Goal: Transaction & Acquisition: Purchase product/service

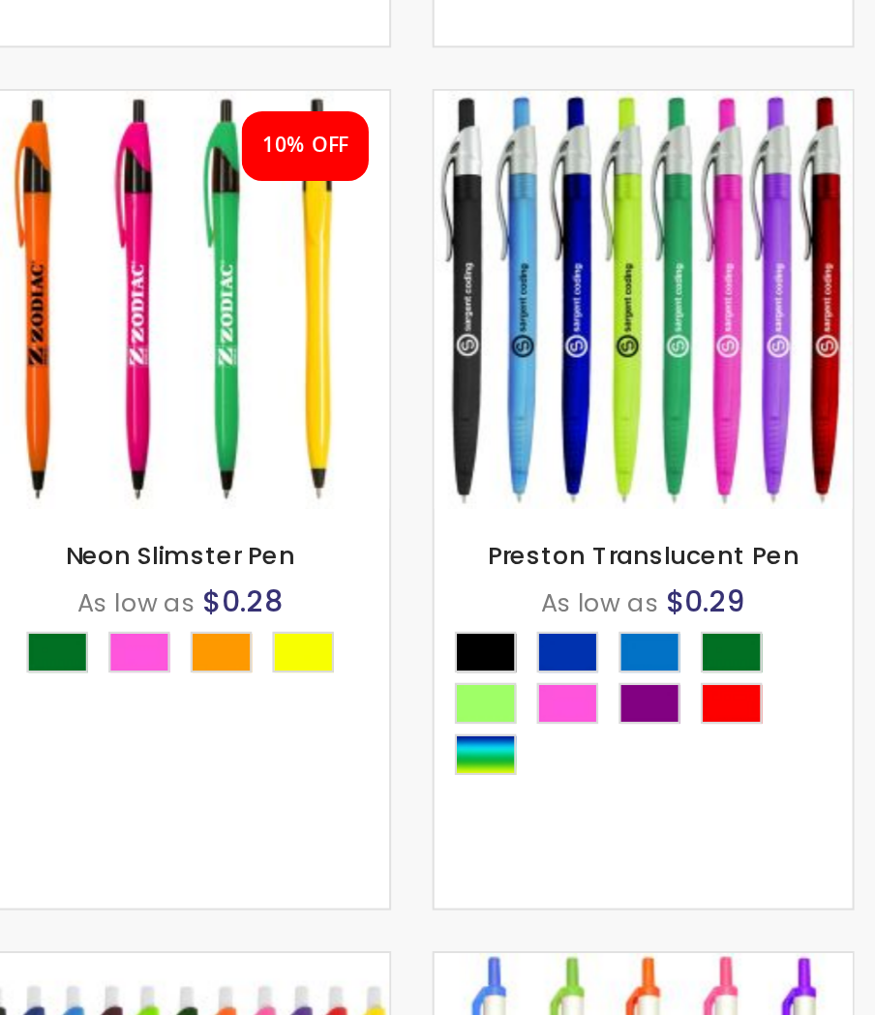
scroll to position [852, 0]
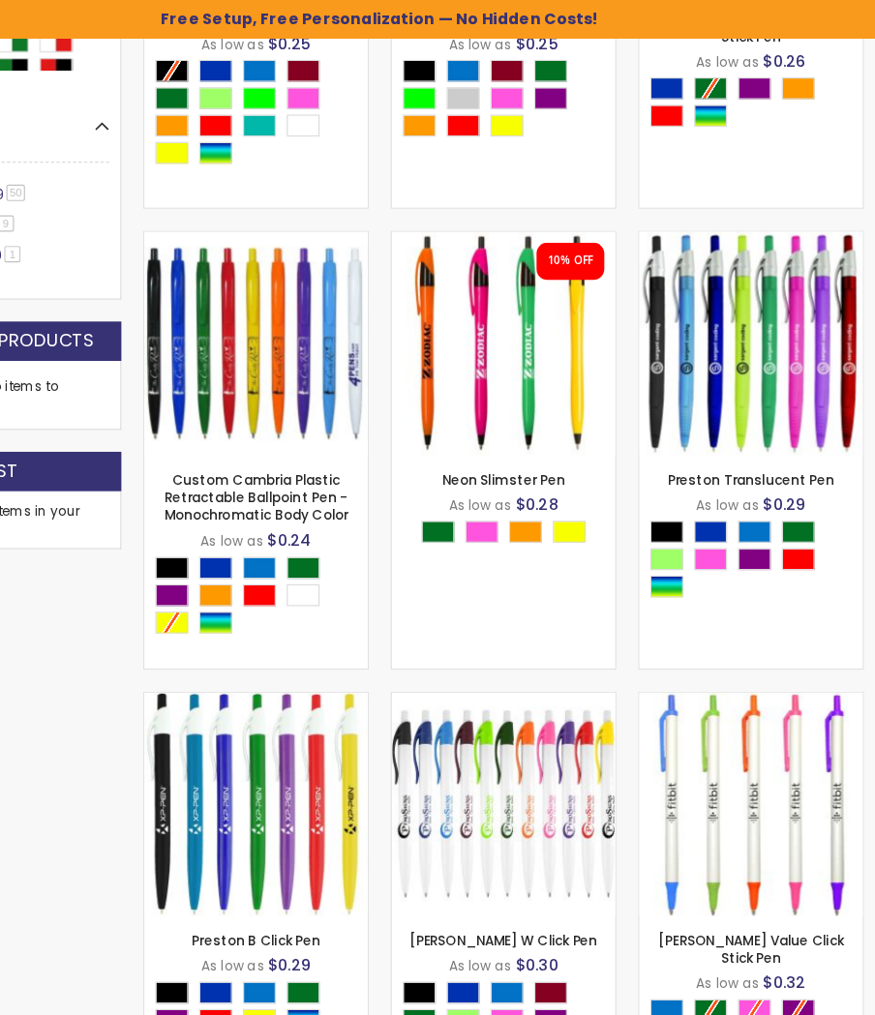
click at [722, 348] on img at bounding box center [765, 303] width 197 height 197
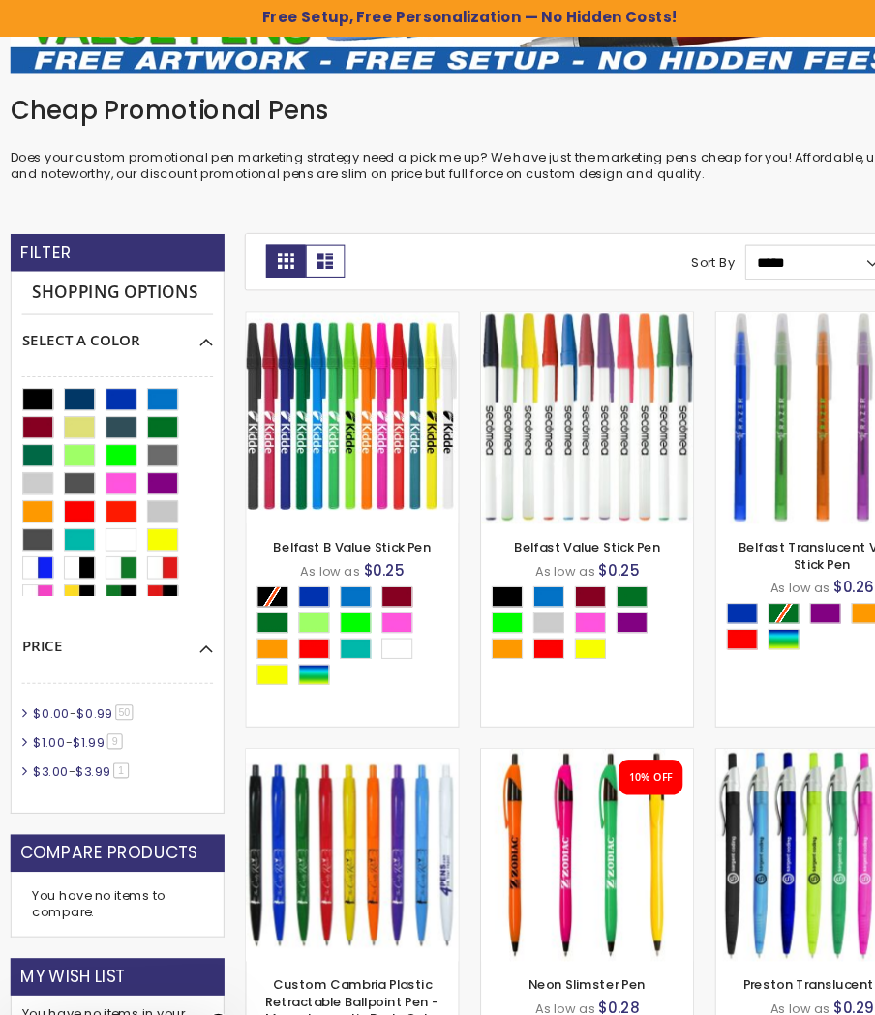
scroll to position [603, 0]
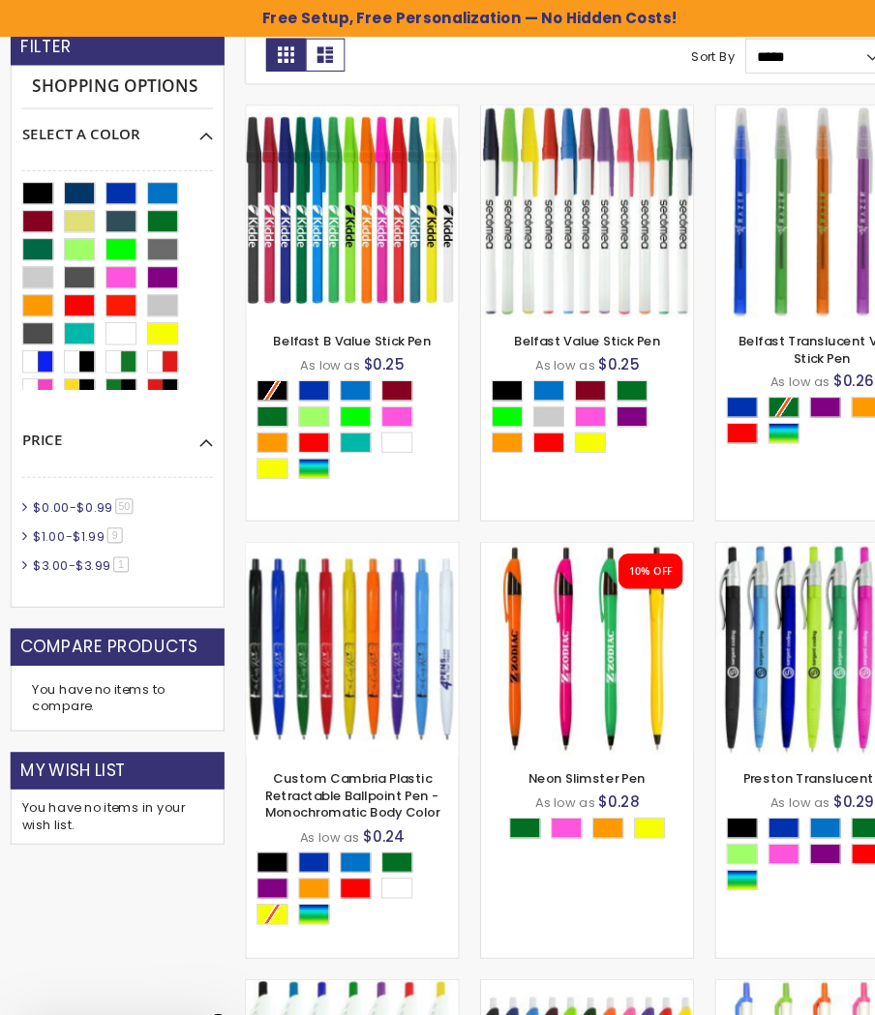
click at [93, 475] on span "$0.99" at bounding box center [89, 473] width 34 height 16
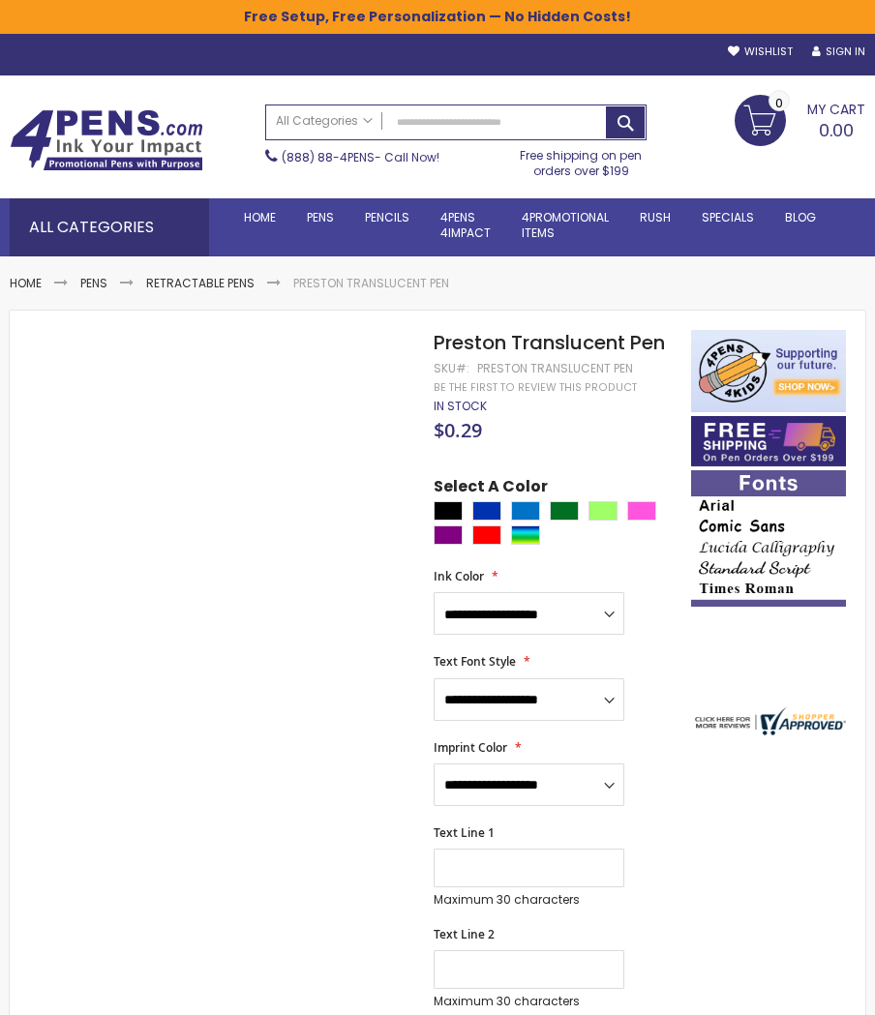
click at [569, 538] on div at bounding box center [558, 525] width 248 height 48
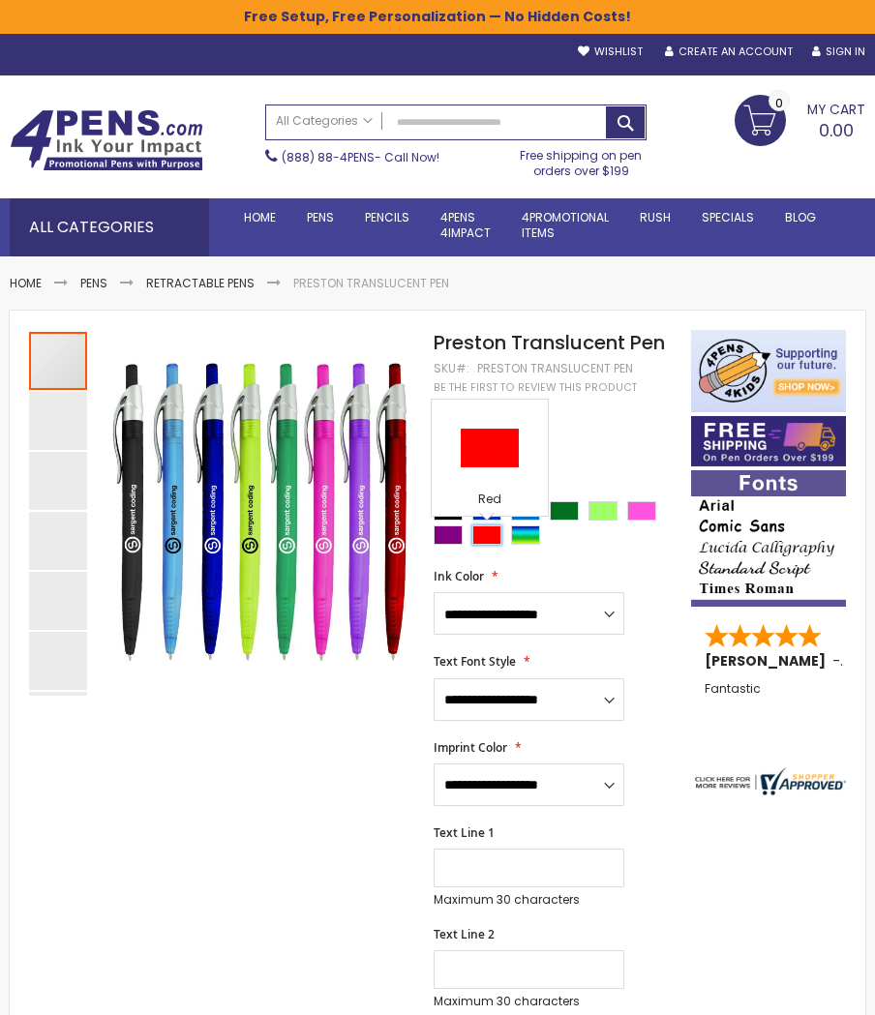
click at [486, 538] on div "Red" at bounding box center [486, 535] width 29 height 19
type input "****"
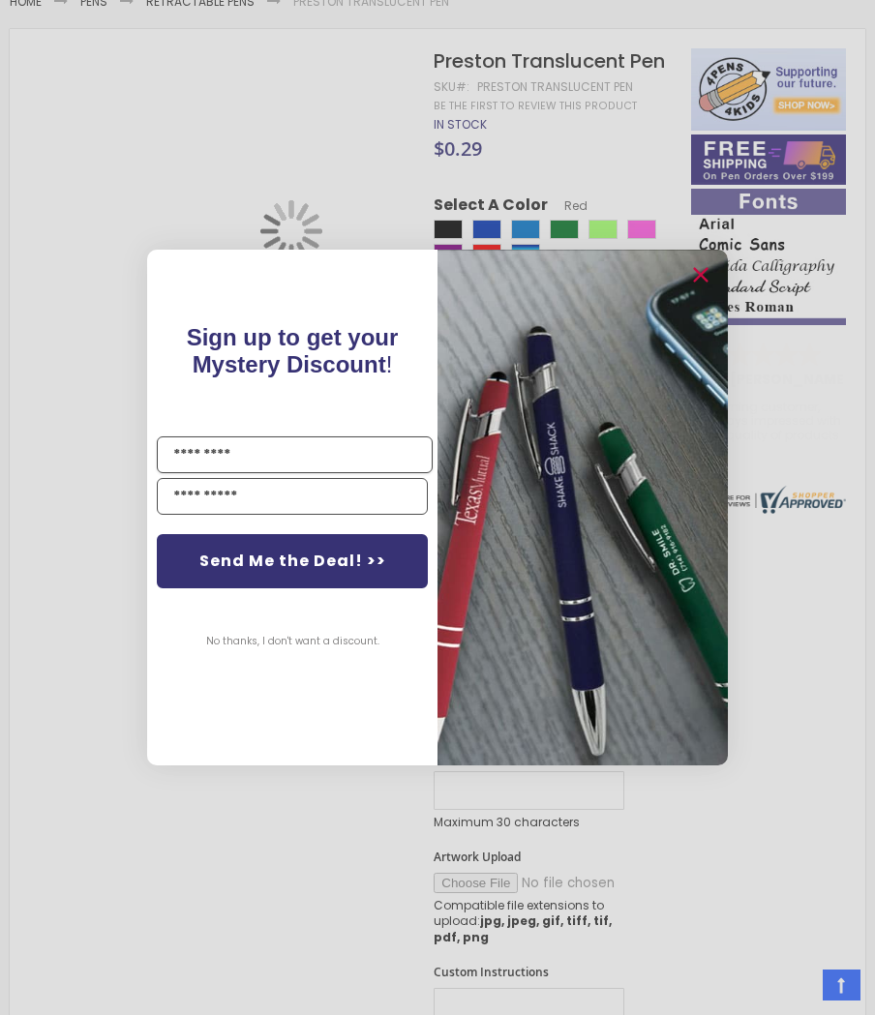
scroll to position [728, 0]
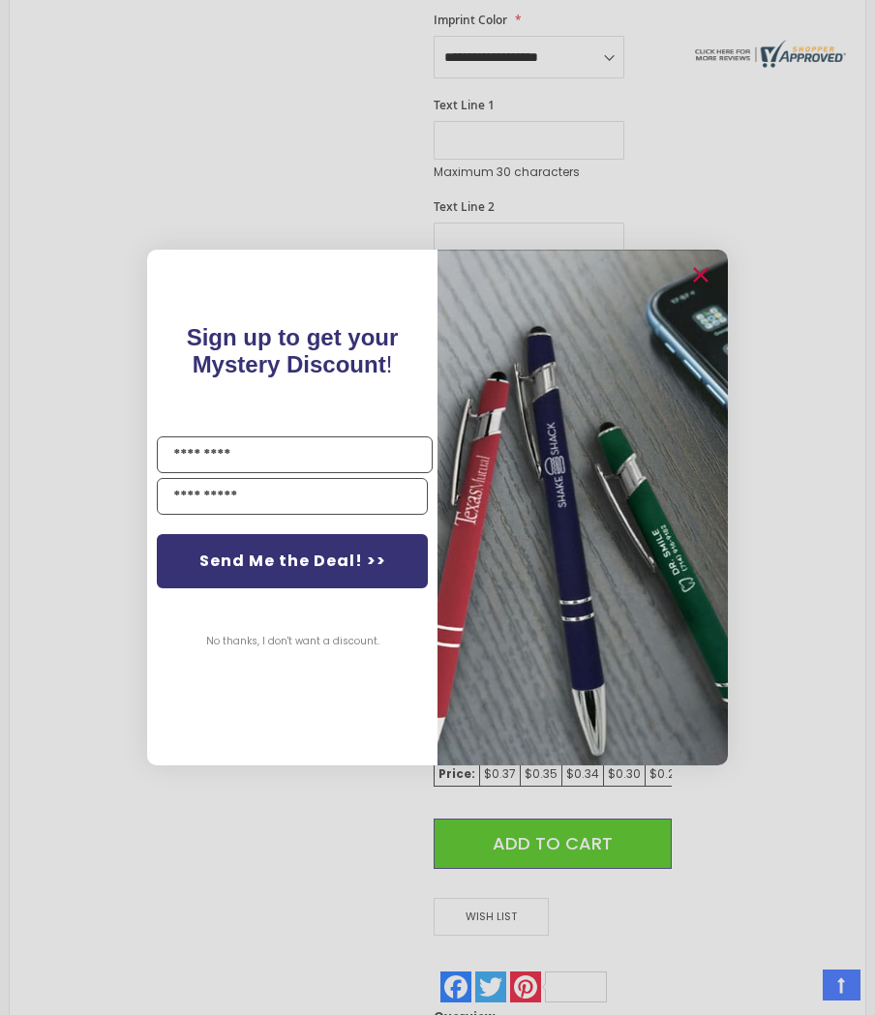
click at [454, 696] on img "POPUP Form" at bounding box center [582, 508] width 290 height 516
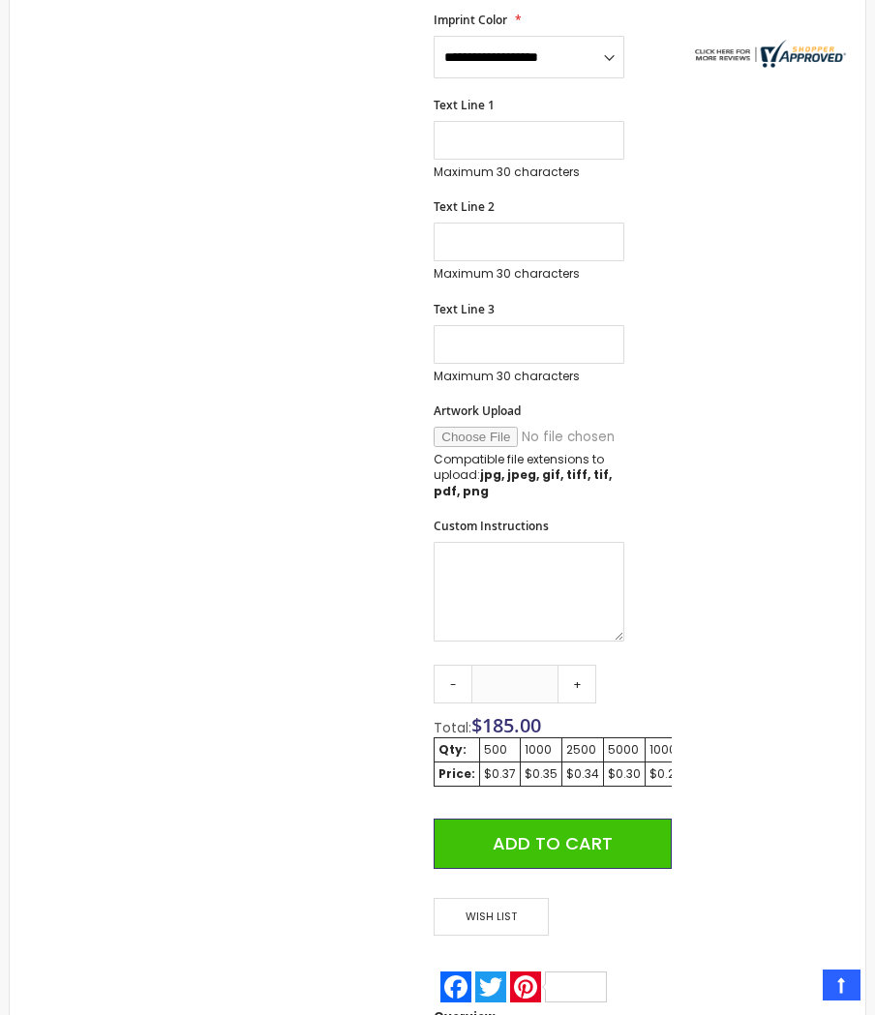
click at [874, 297] on div "Close dialog Sign up to get your Mystery Discount ! Name Email Send Me the Deal…" at bounding box center [437, 507] width 875 height 1015
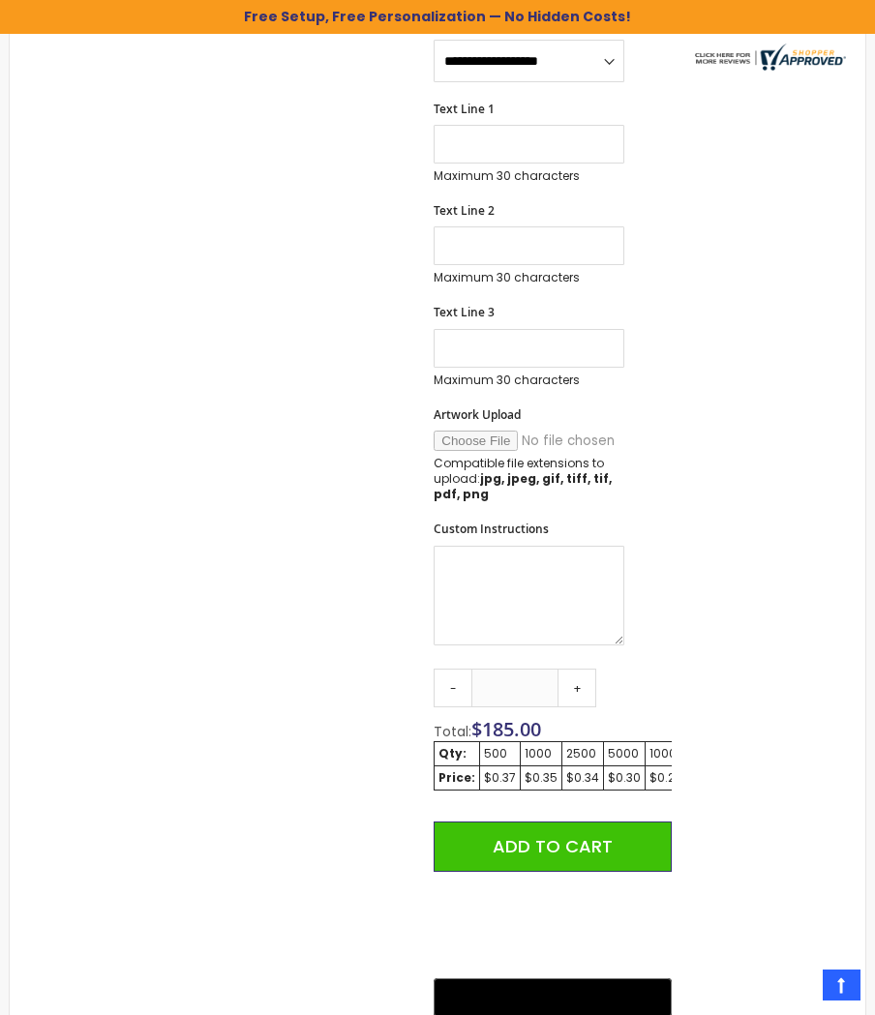
click at [465, 697] on link "-" at bounding box center [453, 688] width 39 height 39
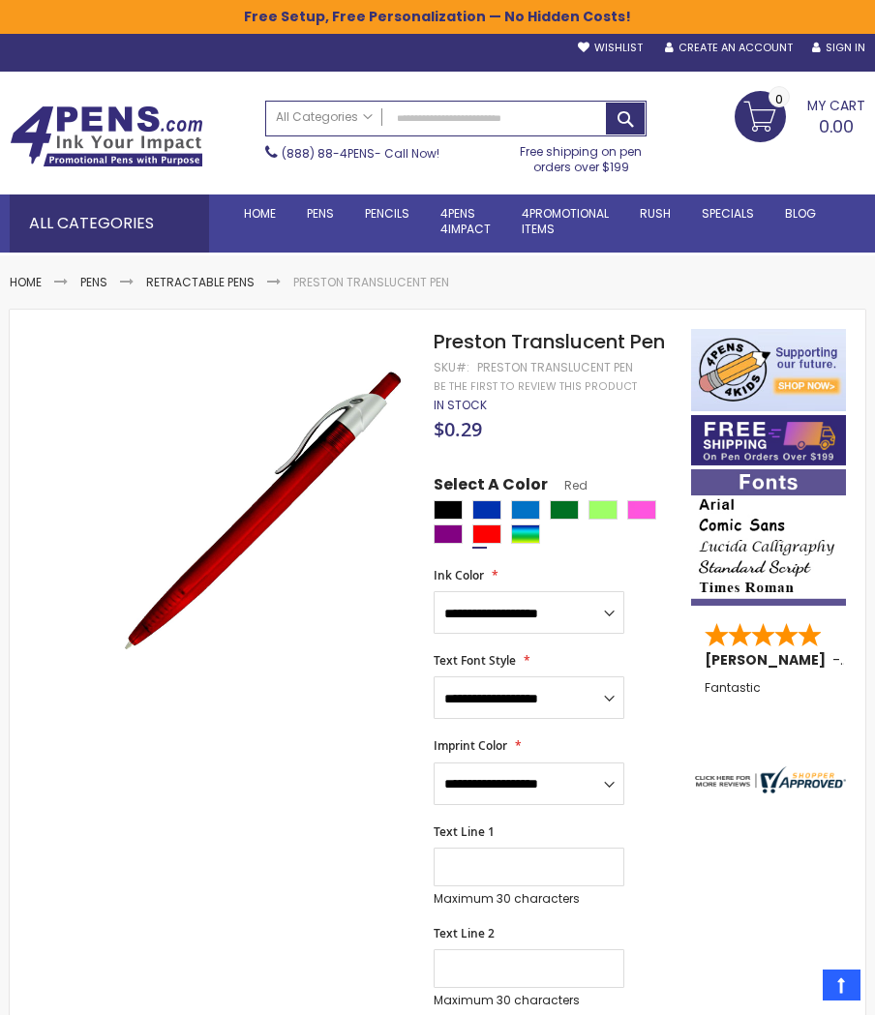
scroll to position [0, 0]
